Goal: Information Seeking & Learning: Learn about a topic

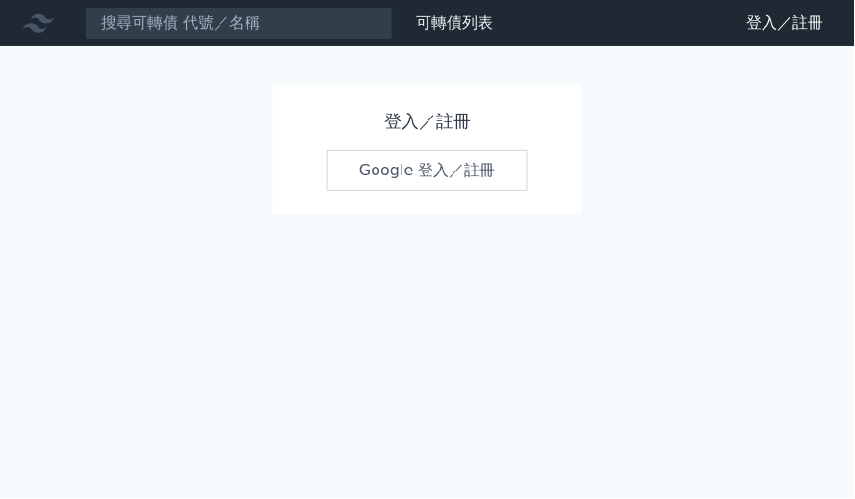
click at [409, 175] on link "Google 登入／註冊" at bounding box center [428, 170] width 200 height 40
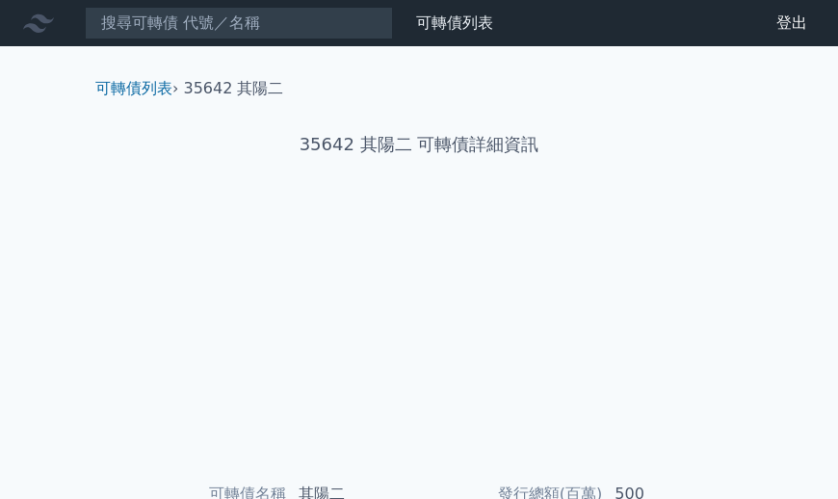
click at [0, 0] on icon at bounding box center [0, 0] width 0 height 0
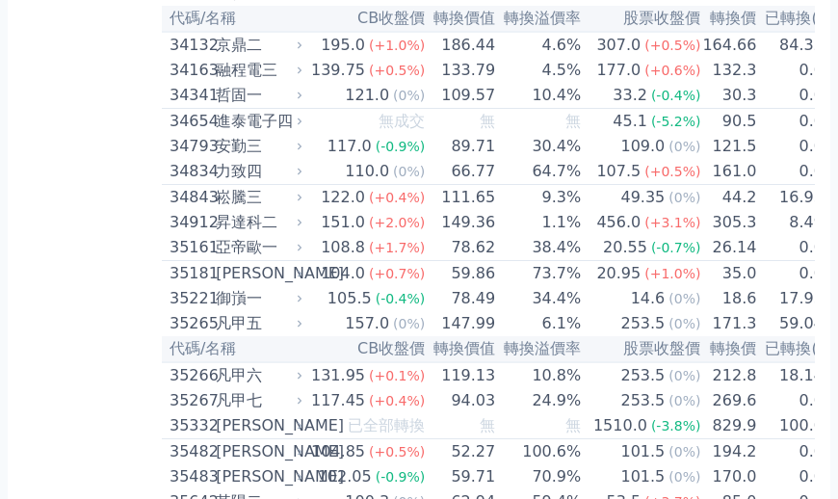
scroll to position [3793, 0]
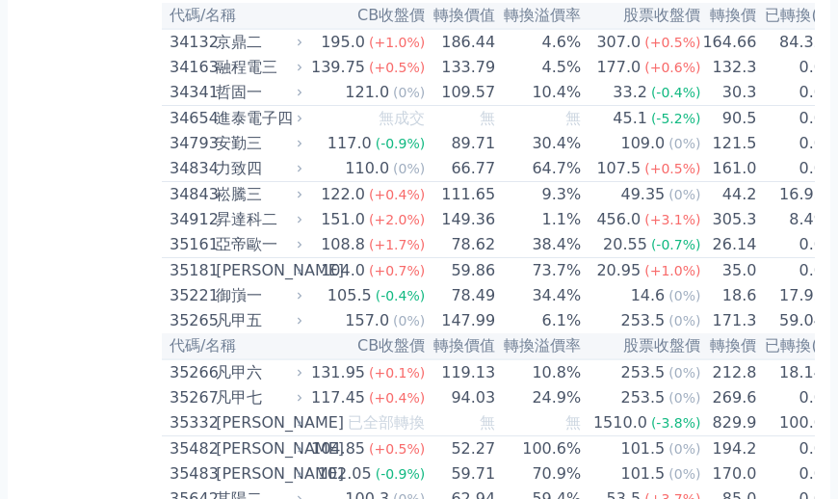
click at [216, 307] on div "御嵿一" at bounding box center [257, 295] width 83 height 23
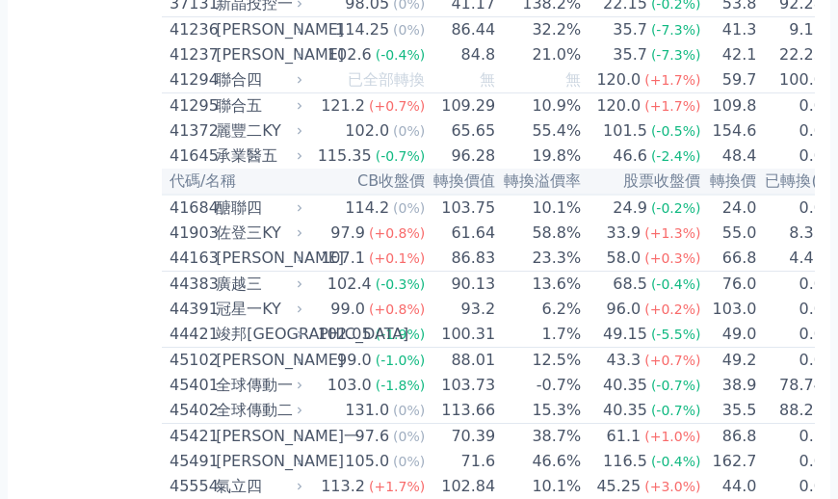
scroll to position [4993, 0]
